Goal: Check status: Check status

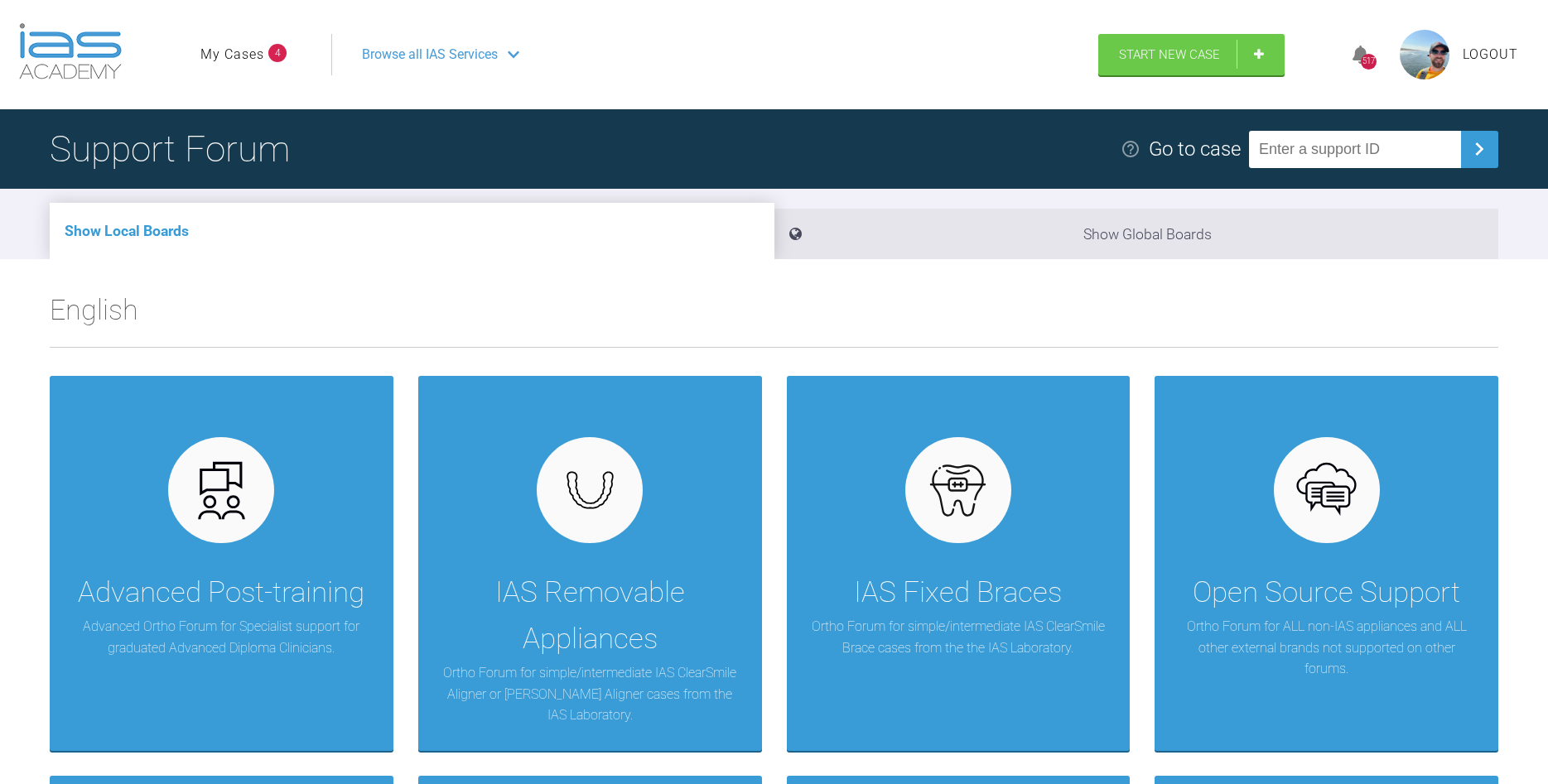
click at [269, 56] on span "4" at bounding box center [277, 52] width 18 height 18
click at [261, 56] on link "My Cases" at bounding box center [232, 54] width 64 height 21
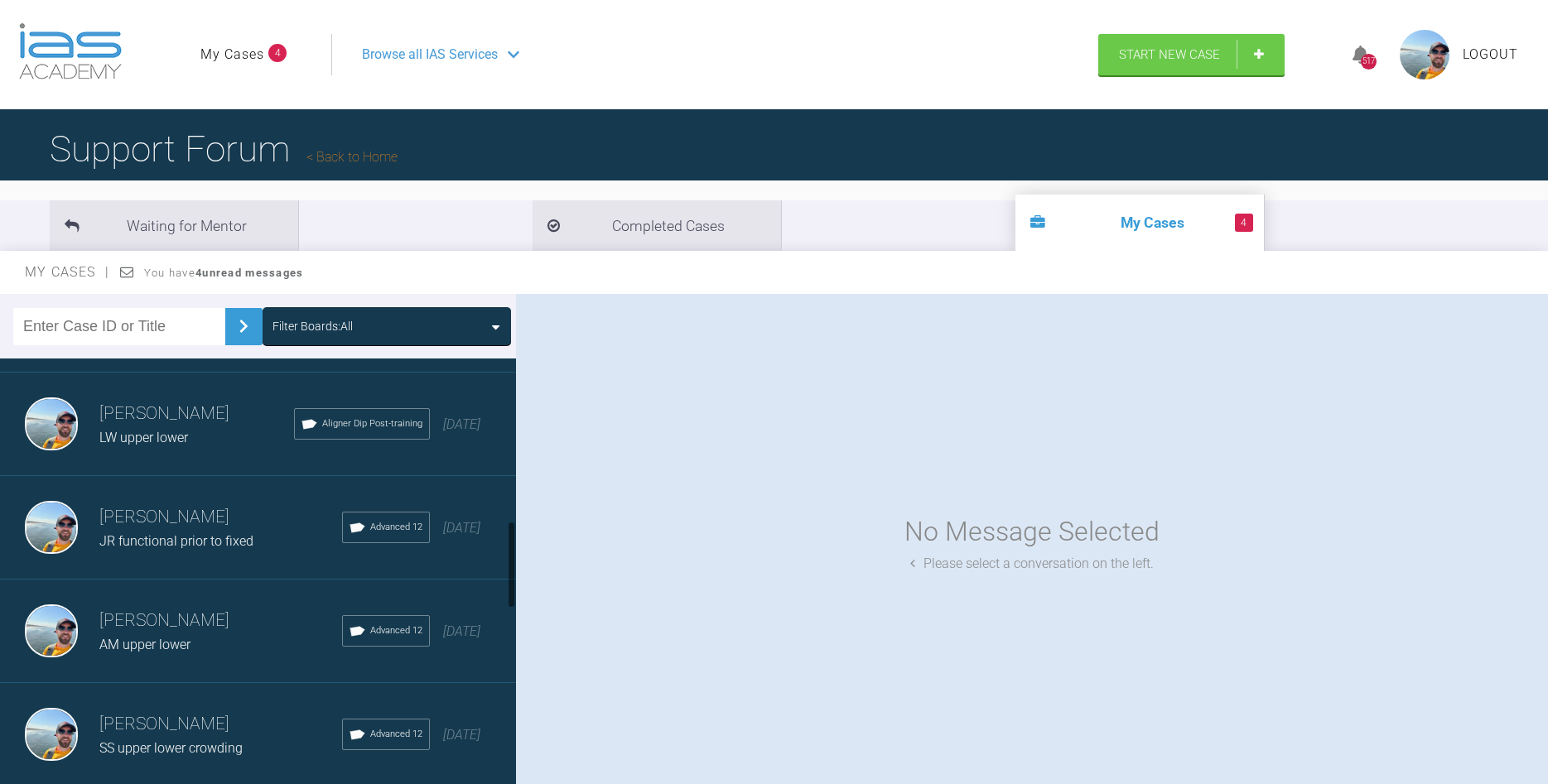
scroll to position [944, 0]
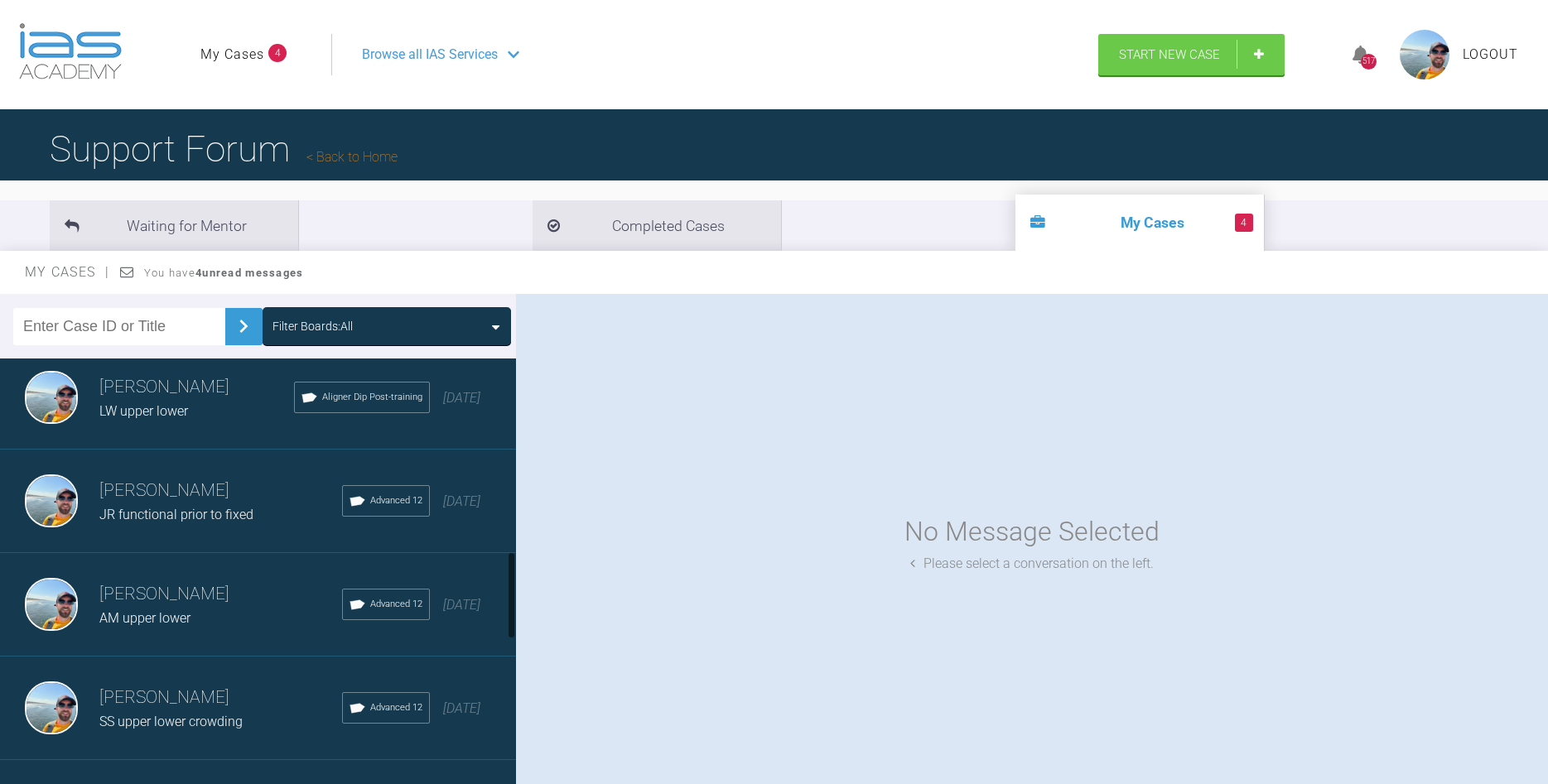
click at [198, 512] on span "JR functional prior to fixed" at bounding box center [176, 515] width 154 height 15
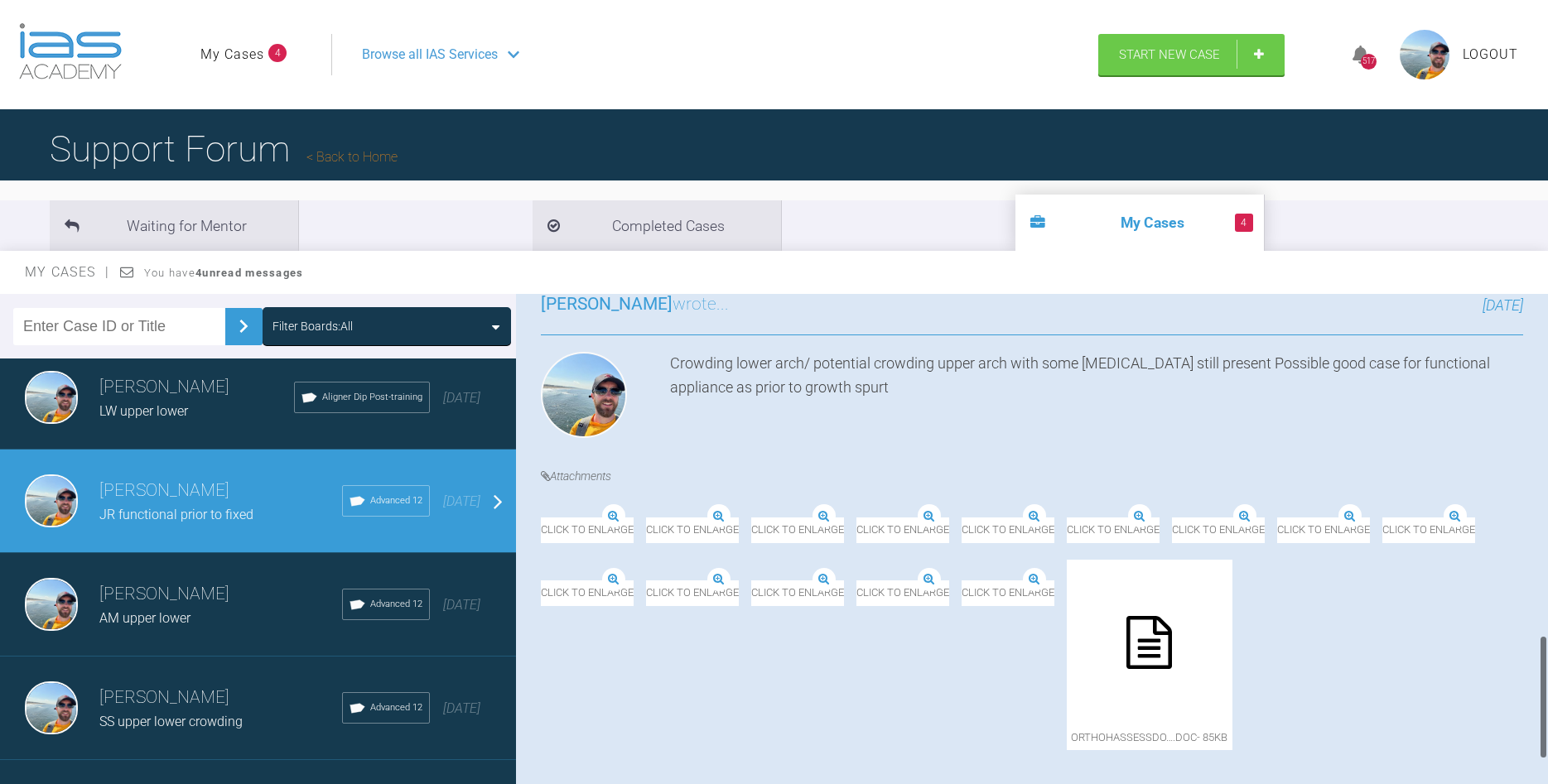
scroll to position [1487, 0]
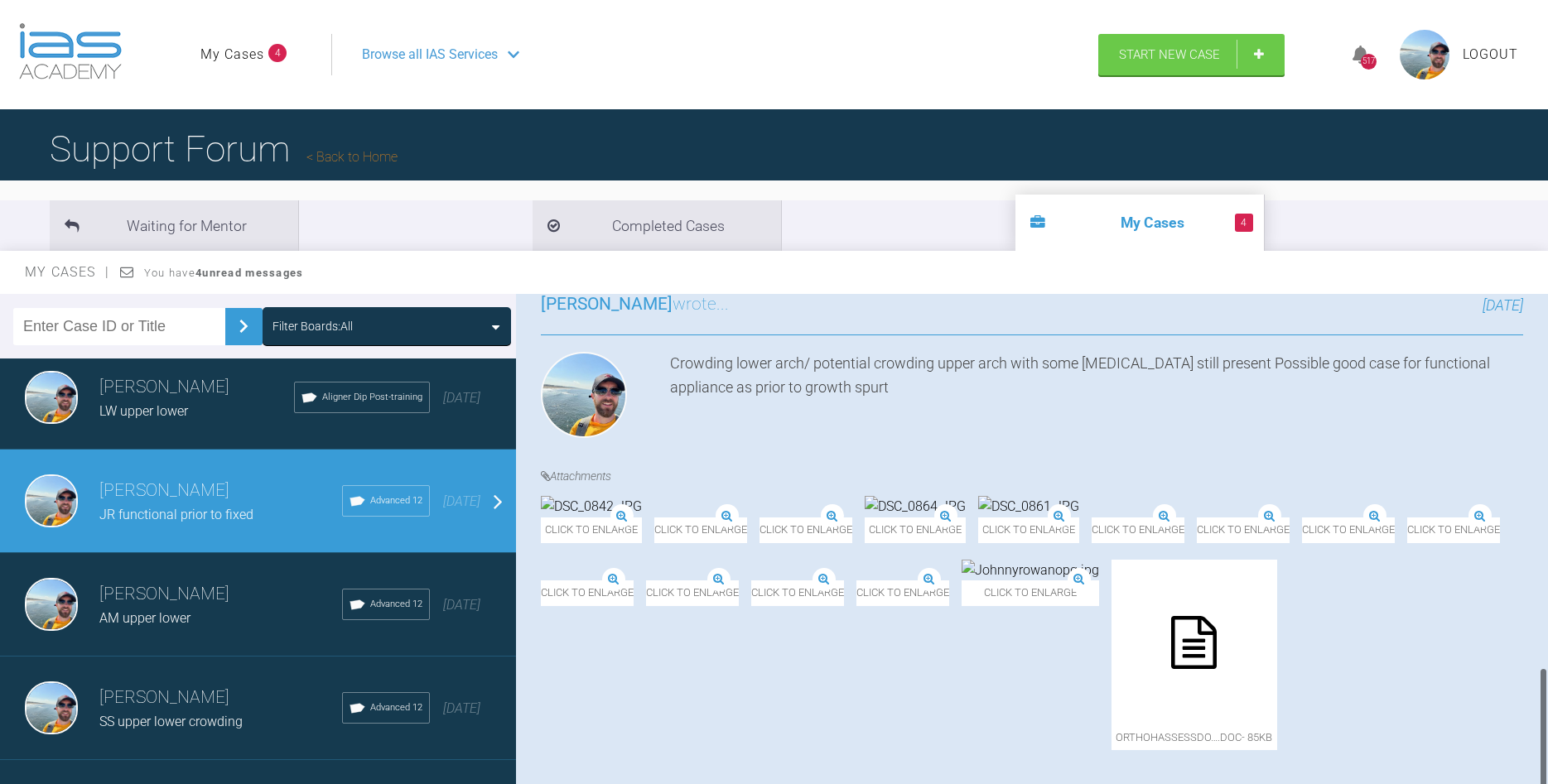
click at [1216, 639] on icon at bounding box center [1193, 642] width 45 height 53
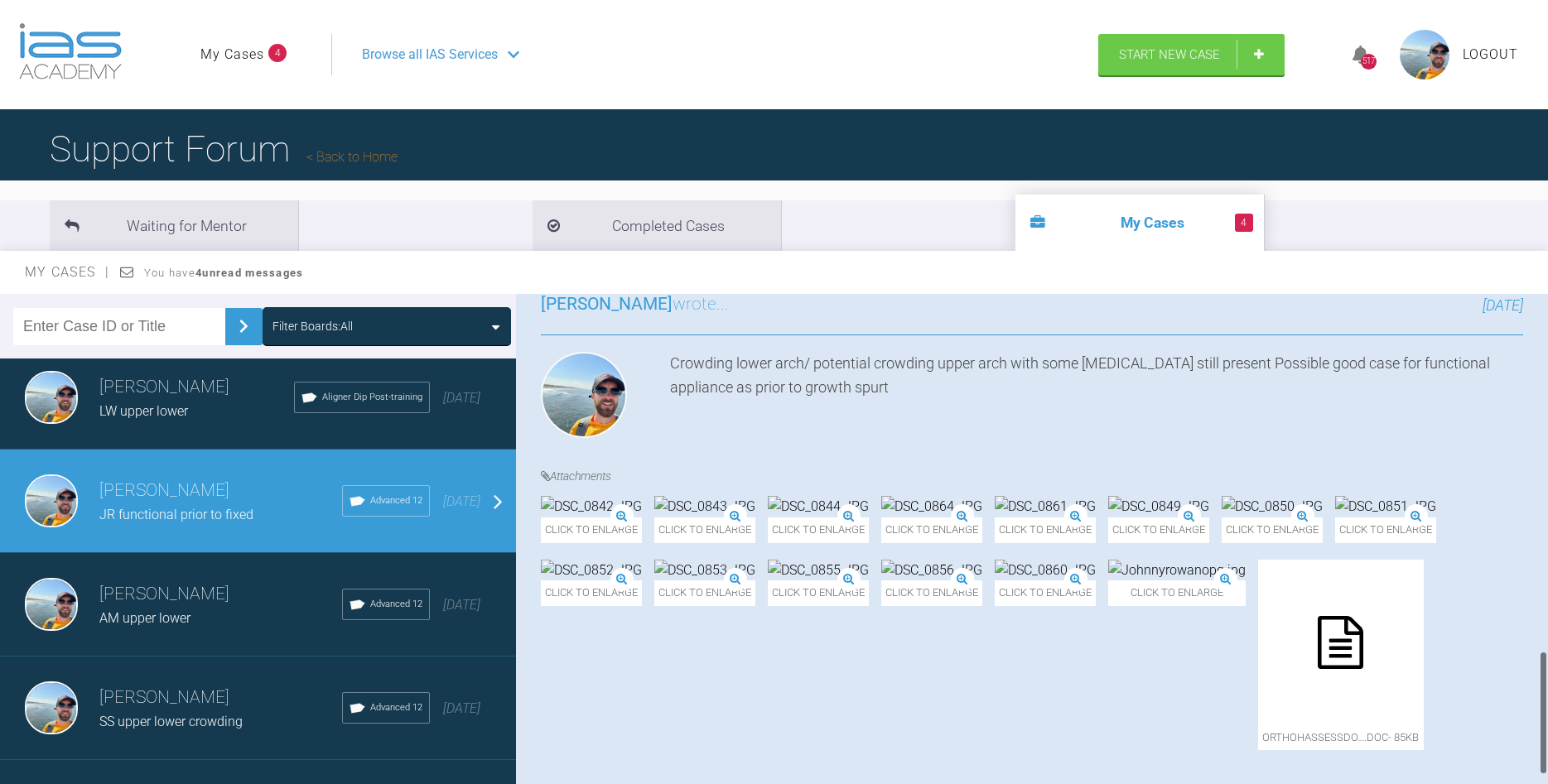
scroll to position [1392, 0]
click at [755, 496] on img at bounding box center [705, 506] width 101 height 21
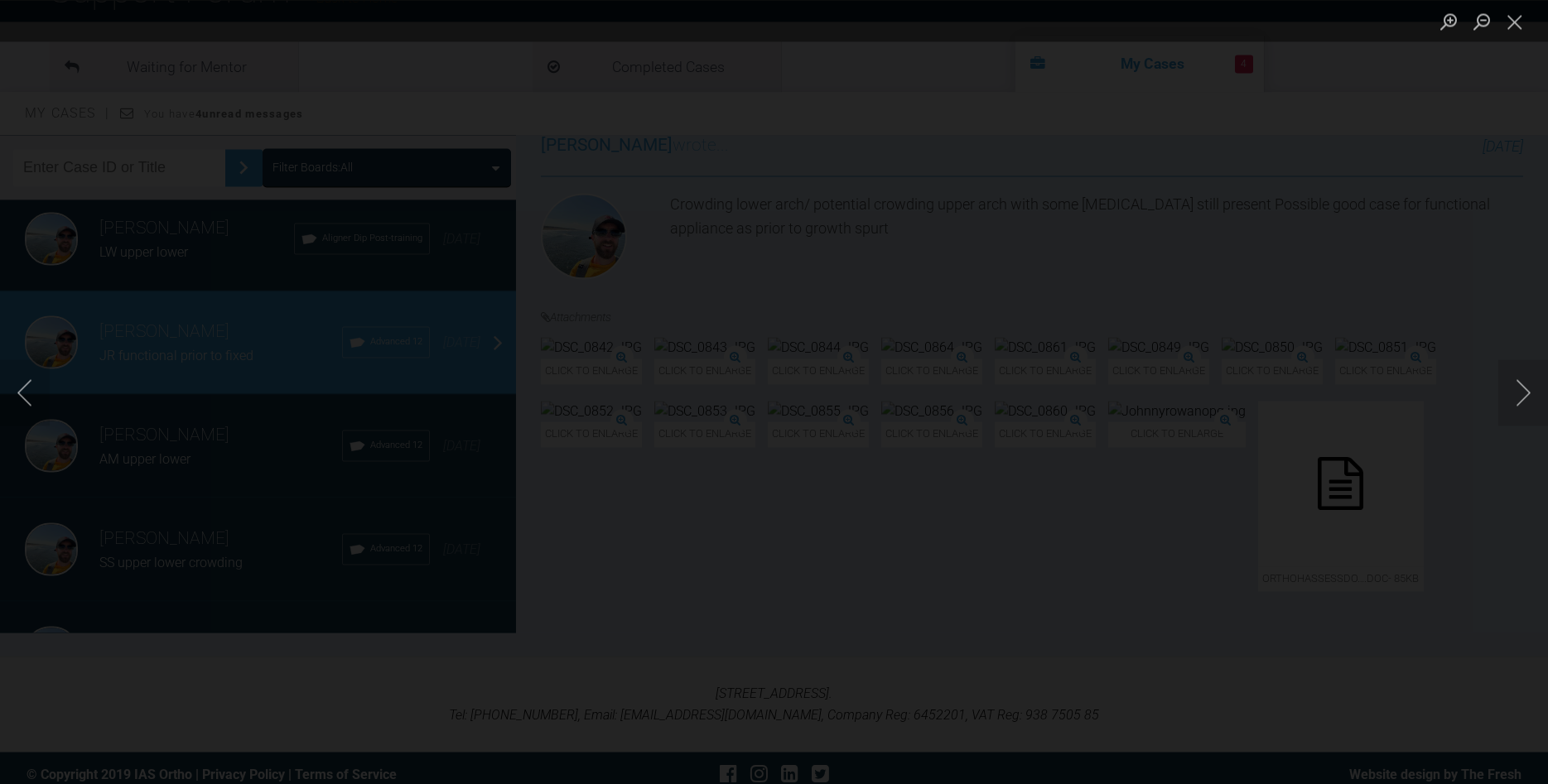
scroll to position [169, 0]
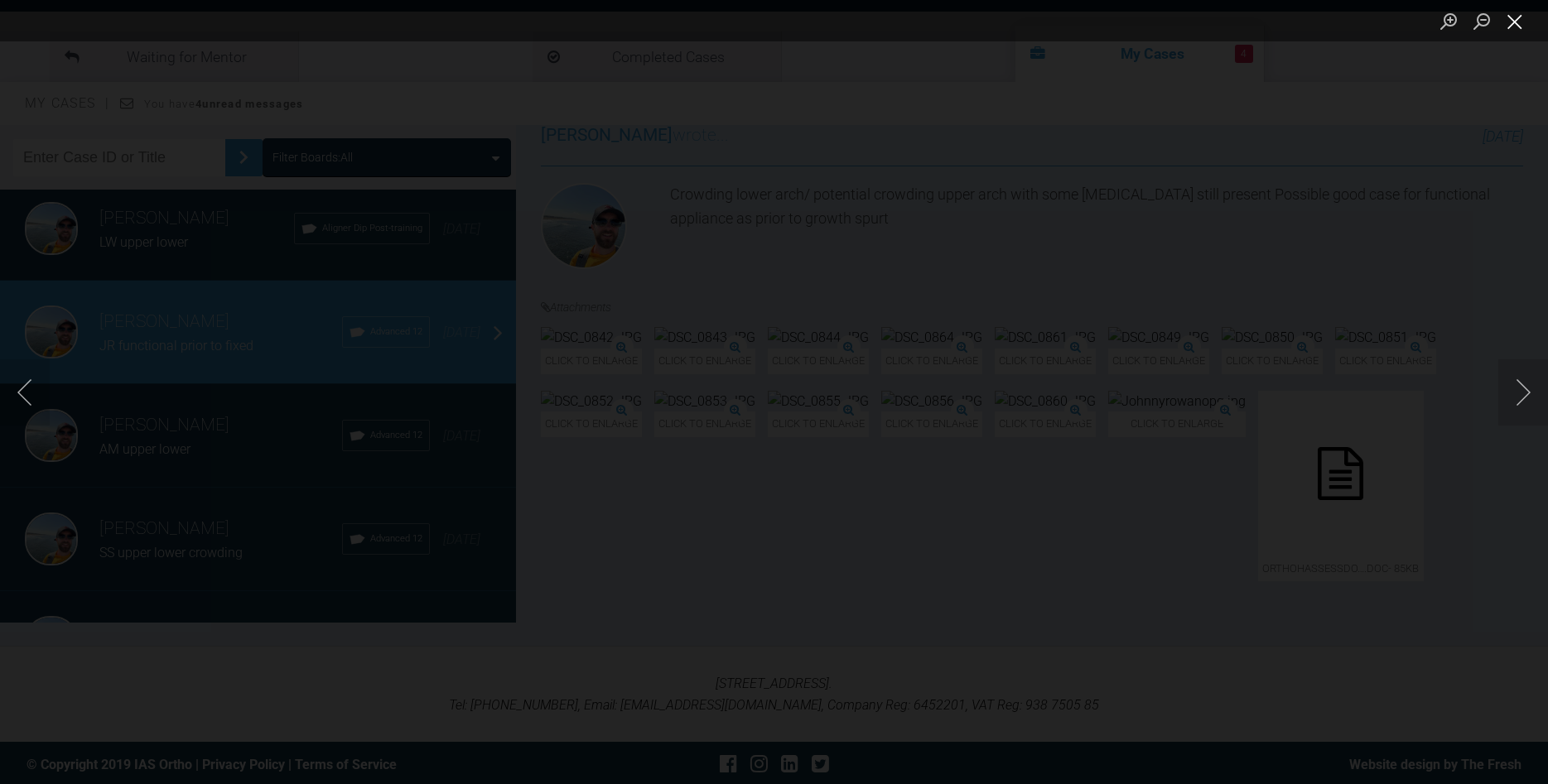
click at [1513, 21] on button "Close lightbox" at bounding box center [1514, 21] width 33 height 29
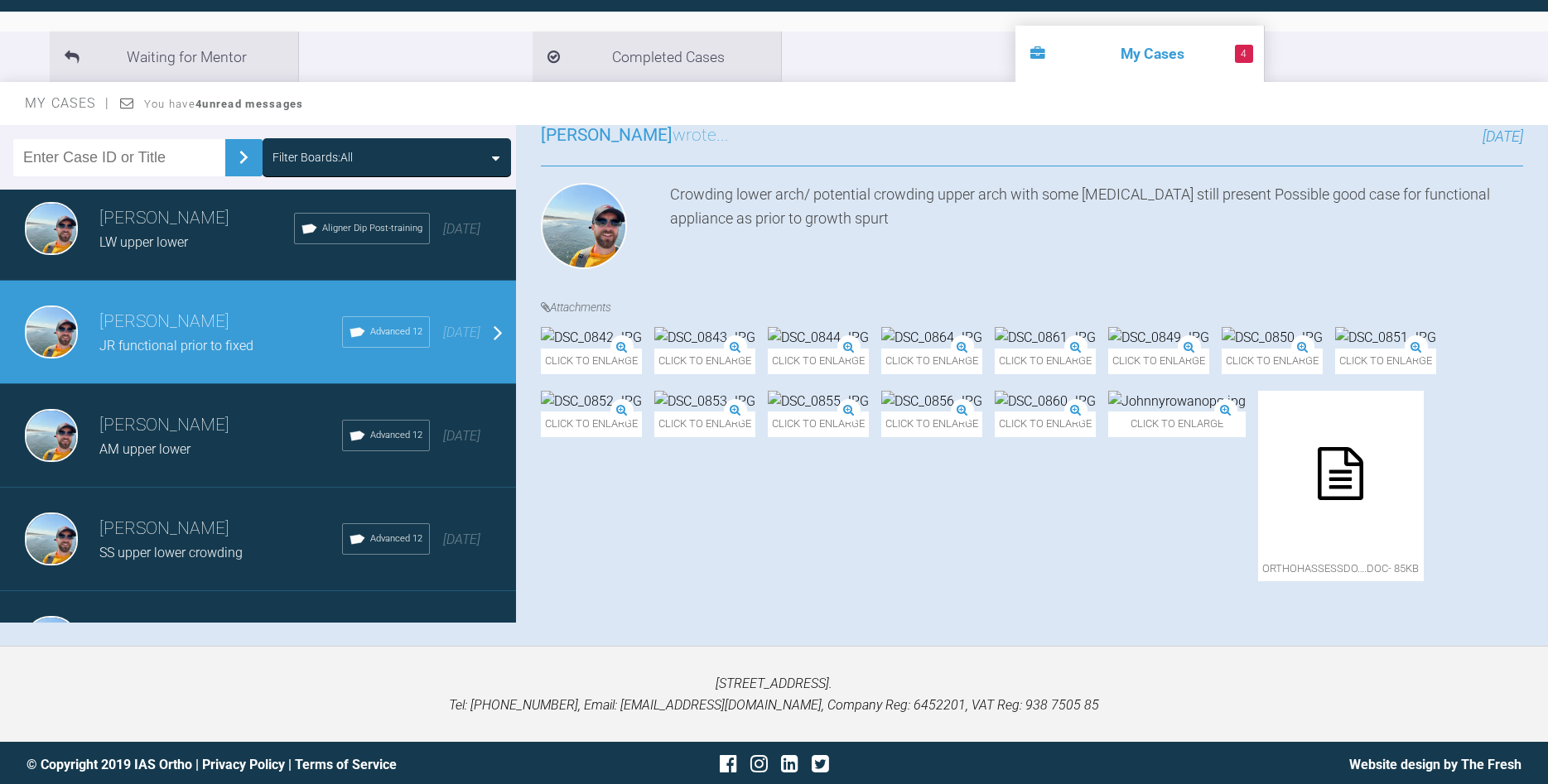
click at [1133, 412] on img at bounding box center [1176, 401] width 138 height 21
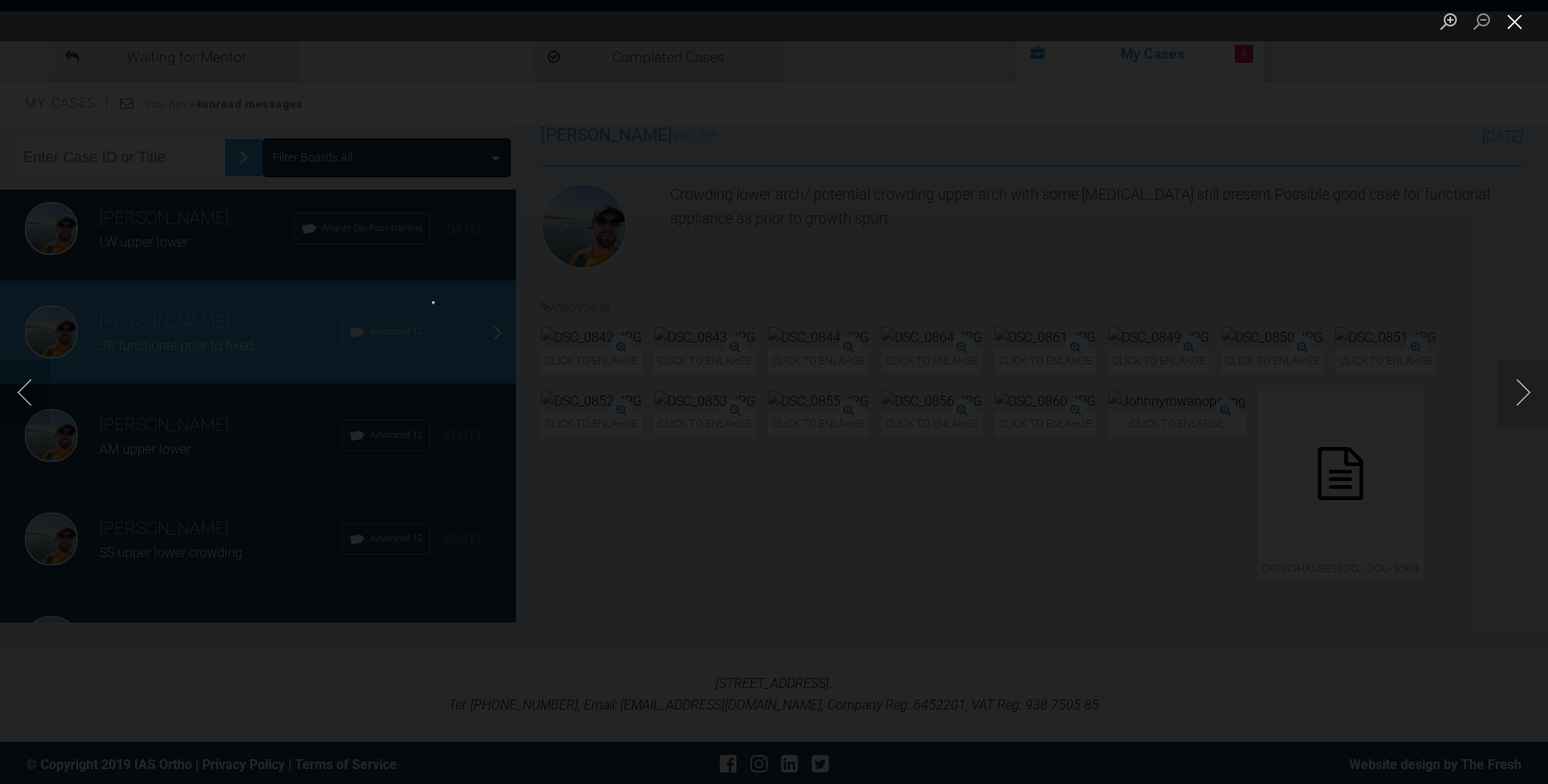
click at [1519, 23] on button "Close lightbox" at bounding box center [1514, 21] width 33 height 29
